Goal: Find specific page/section: Find specific page/section

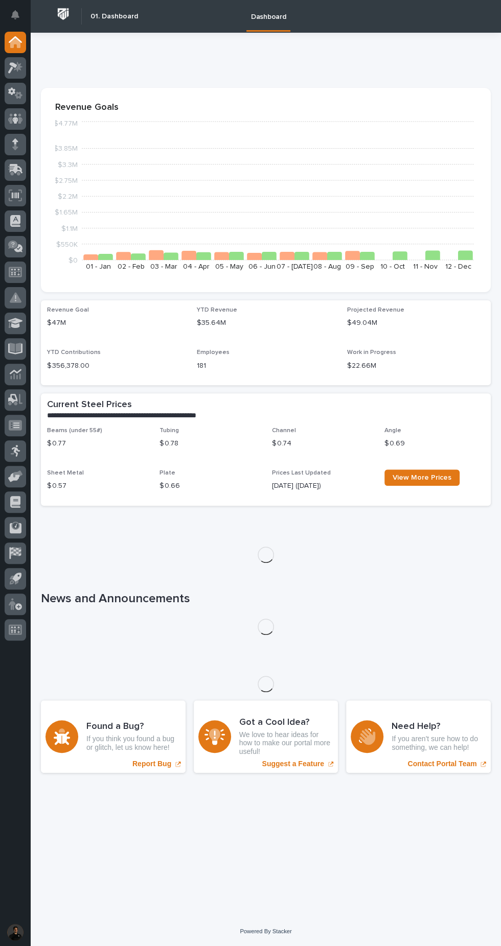
click at [20, 66] on icon at bounding box center [18, 66] width 9 height 10
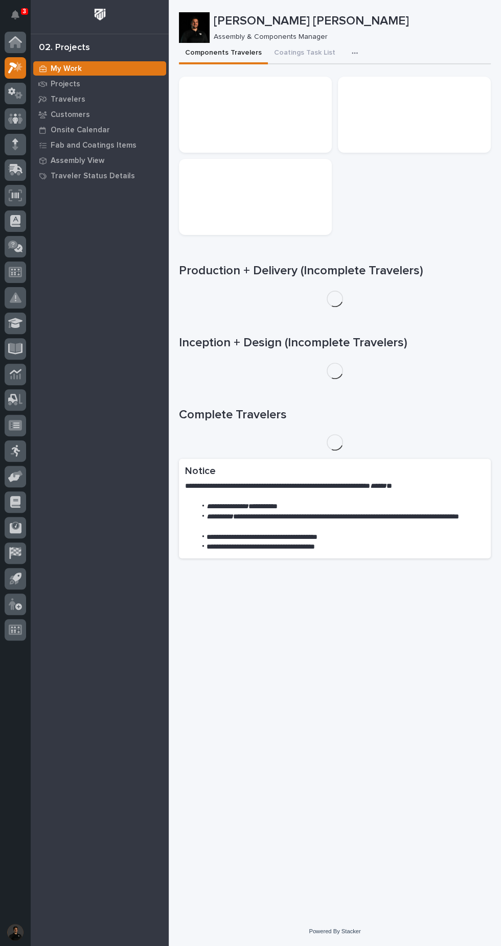
click at [70, 81] on p "Projects" at bounding box center [66, 84] width 30 height 9
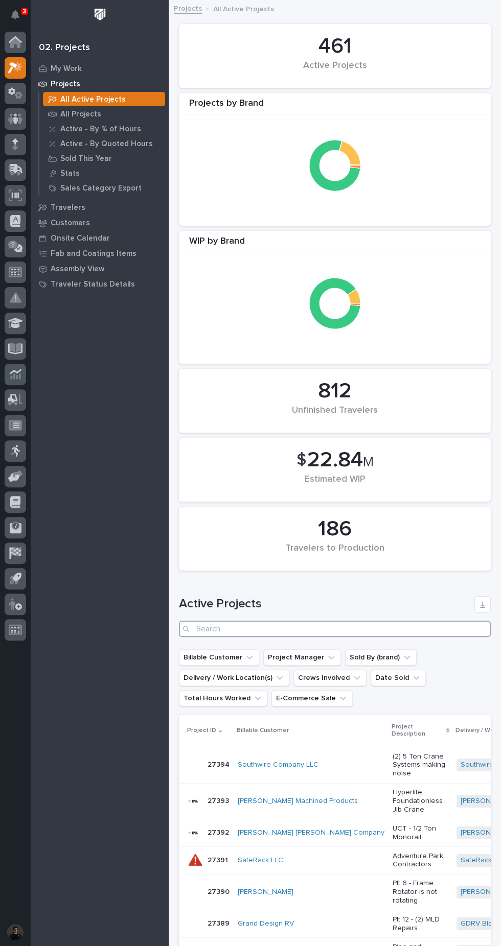
click at [342, 624] on input "Search" at bounding box center [335, 629] width 312 height 16
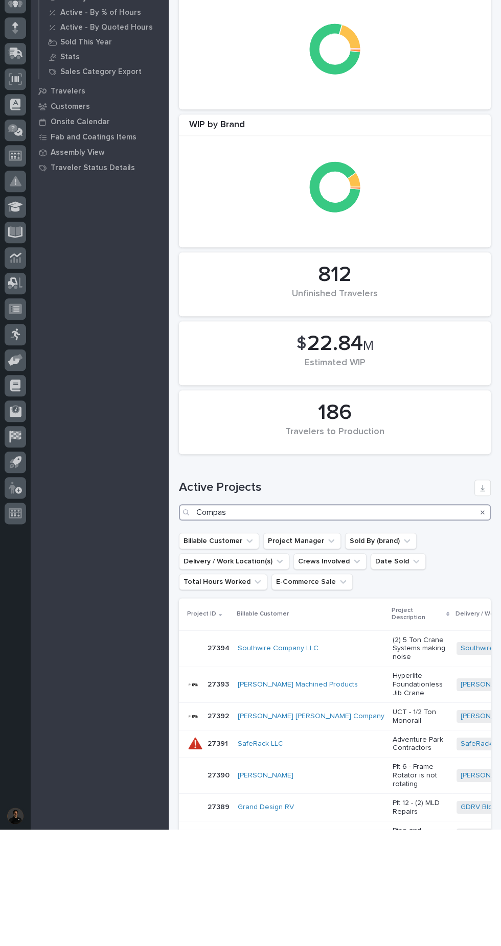
type input "Compass"
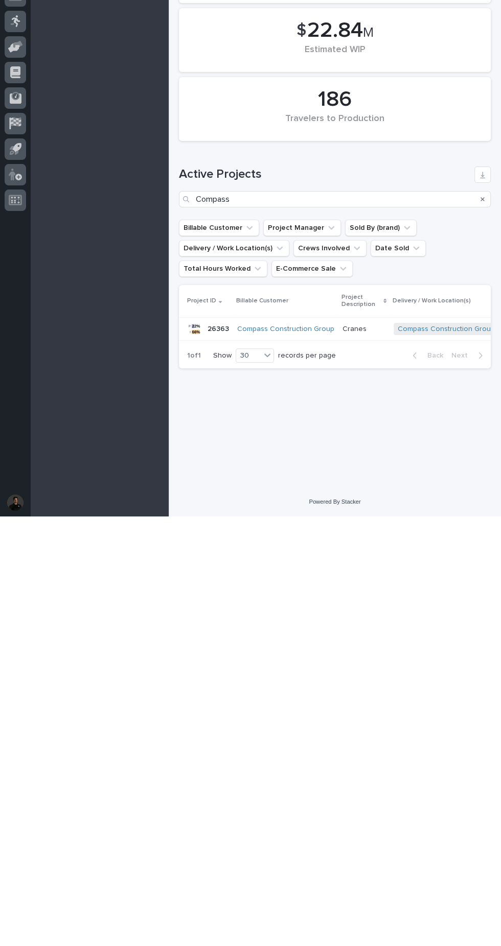
click at [397, 759] on link "Compass Construction Group" at bounding box center [445, 758] width 97 height 9
